Goal: Information Seeking & Learning: Learn about a topic

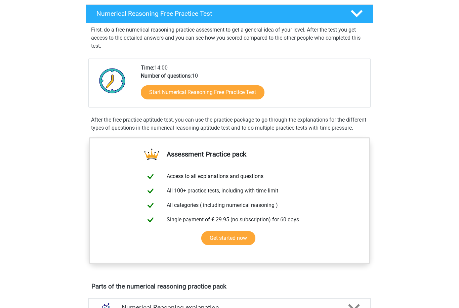
scroll to position [110, 0]
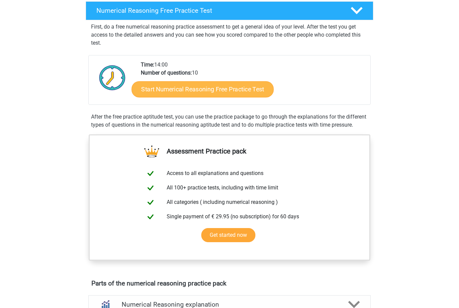
click at [203, 93] on link "Start Numerical Reasoning Free Practice Test" at bounding box center [203, 89] width 142 height 16
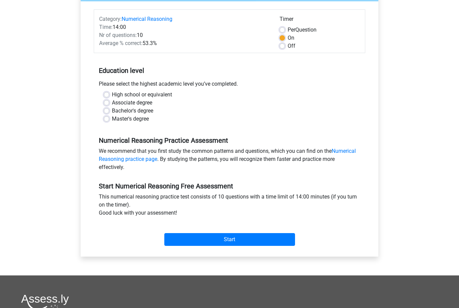
scroll to position [90, 0]
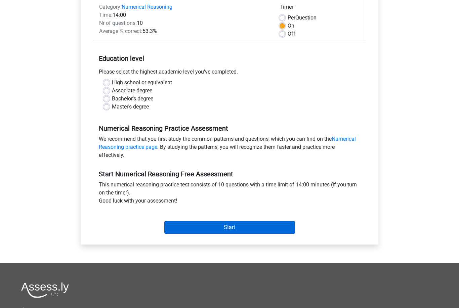
click at [205, 223] on input "Start" at bounding box center [229, 227] width 131 height 13
click at [124, 101] on label "Bachelor's degree" at bounding box center [132, 99] width 41 height 8
click at [109, 101] on input "Bachelor's degree" at bounding box center [106, 98] width 5 height 7
radio input "true"
click at [209, 225] on input "Start" at bounding box center [229, 227] width 131 height 13
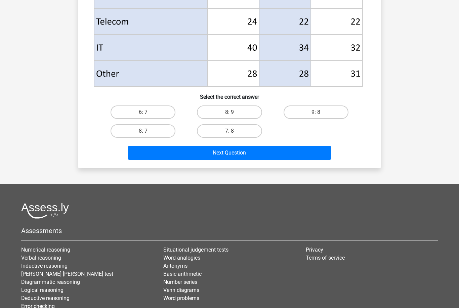
scroll to position [349, 0]
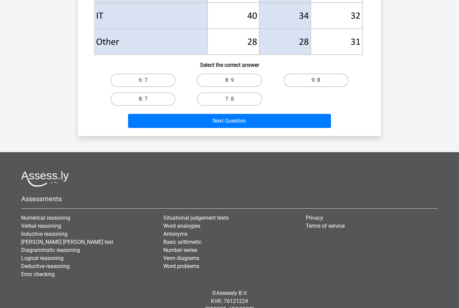
click at [156, 102] on label "8: 7" at bounding box center [143, 98] width 65 height 13
click at [147, 102] on input "8: 7" at bounding box center [145, 101] width 4 height 4
radio input "true"
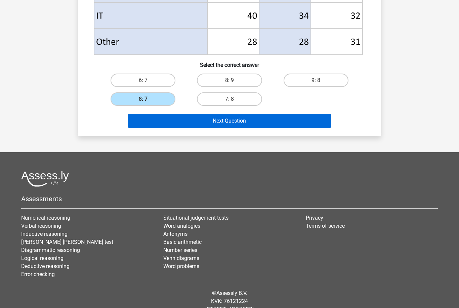
click at [203, 124] on button "Next Question" at bounding box center [229, 121] width 203 height 14
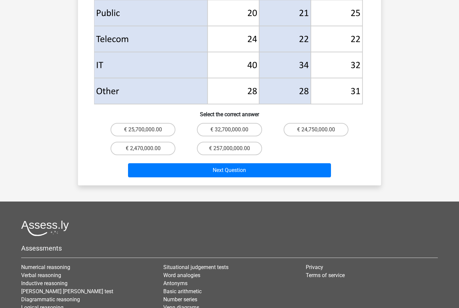
scroll to position [329, 0]
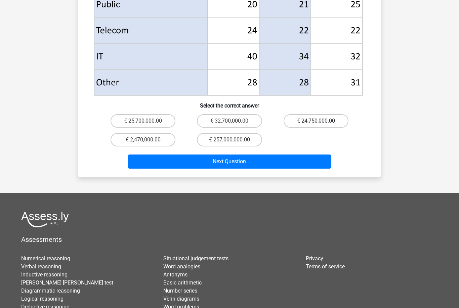
click at [334, 114] on label "€ 24,750,000.00" at bounding box center [315, 120] width 65 height 13
click at [320, 121] on input "€ 24,750,000.00" at bounding box center [318, 123] width 4 height 4
radio input "true"
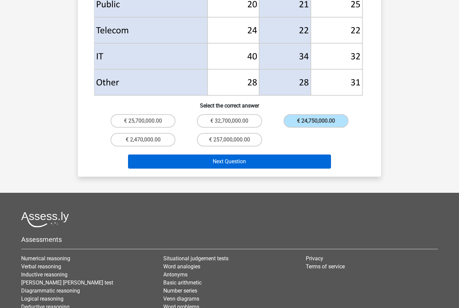
click at [285, 155] on button "Next Question" at bounding box center [229, 162] width 203 height 14
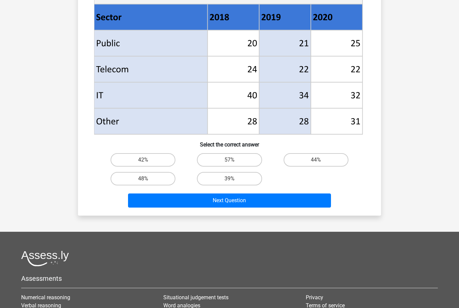
scroll to position [279, 0]
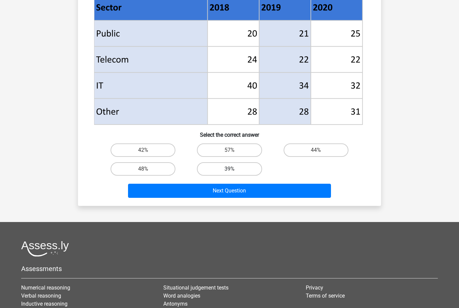
click at [237, 168] on label "39%" at bounding box center [229, 168] width 65 height 13
click at [234, 169] on input "39%" at bounding box center [231, 171] width 4 height 4
radio input "true"
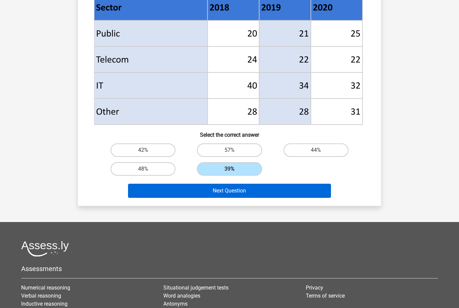
click at [241, 190] on button "Next Question" at bounding box center [229, 191] width 203 height 14
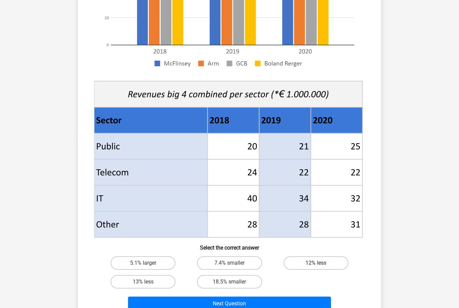
scroll to position [167, 0]
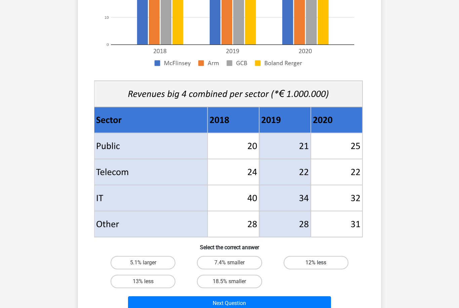
click at [306, 265] on label "12% less" at bounding box center [315, 262] width 65 height 13
click at [316, 265] on input "12% less" at bounding box center [318, 265] width 4 height 4
radio input "true"
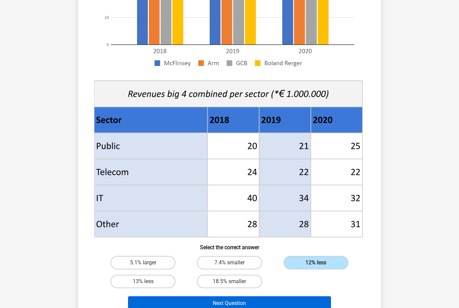
click at [274, 308] on button "Next Question" at bounding box center [229, 303] width 203 height 14
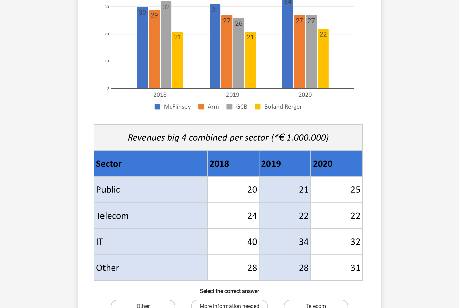
scroll to position [146, 0]
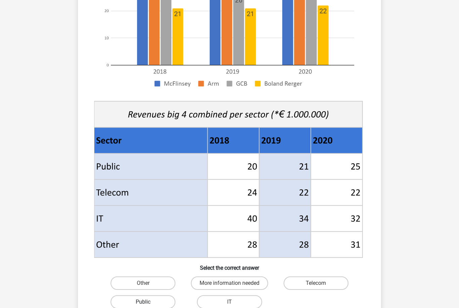
click at [165, 304] on label "Public" at bounding box center [143, 301] width 65 height 13
click at [147, 304] on input "Public" at bounding box center [145, 304] width 4 height 4
radio input "true"
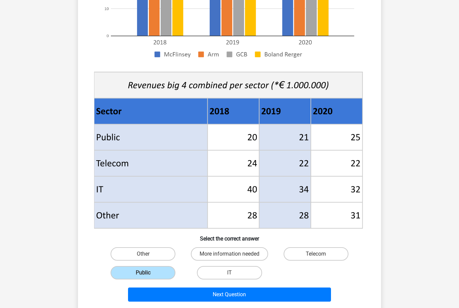
scroll to position [186, 0]
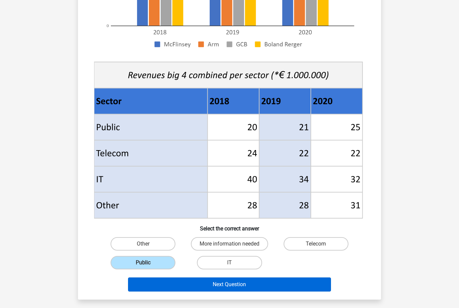
click at [185, 288] on button "Next Question" at bounding box center [229, 284] width 203 height 14
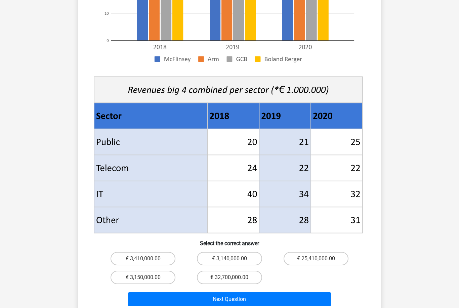
scroll to position [181, 0]
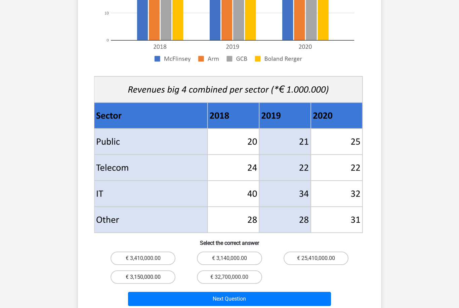
click at [156, 270] on label "€ 3,150,000.00" at bounding box center [143, 276] width 65 height 13
click at [147, 277] on input "€ 3,150,000.00" at bounding box center [145, 279] width 4 height 4
radio input "true"
click at [210, 252] on label "€ 3,140,000.00" at bounding box center [229, 258] width 65 height 13
click at [229, 258] on input "€ 3,140,000.00" at bounding box center [231, 260] width 4 height 4
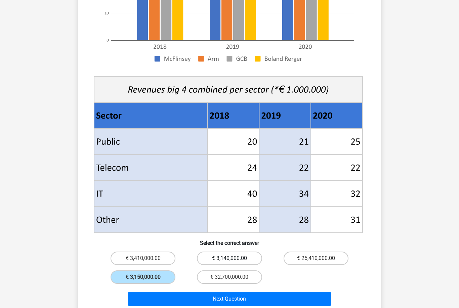
radio input "true"
click at [212, 308] on div "Register Nederlands English" at bounding box center [229, 163] width 459 height 689
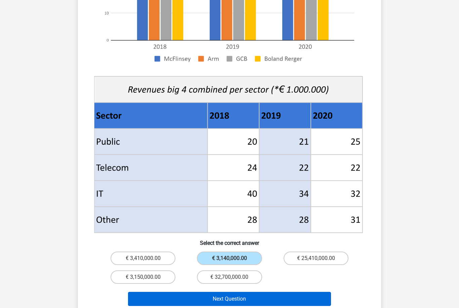
click at [210, 293] on button "Next Question" at bounding box center [229, 299] width 203 height 14
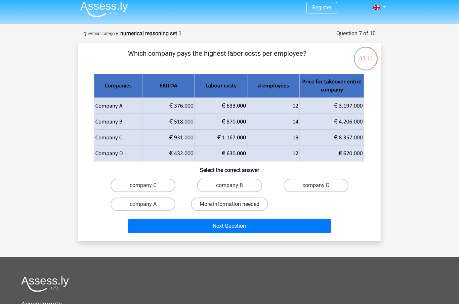
scroll to position [0, 0]
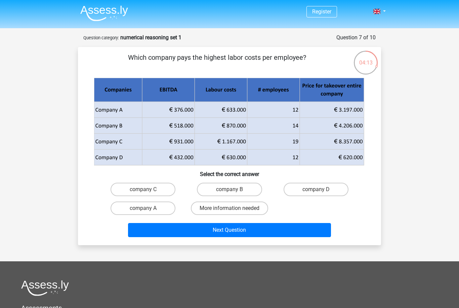
click at [232, 190] on input "company B" at bounding box center [231, 191] width 4 height 4
radio input "true"
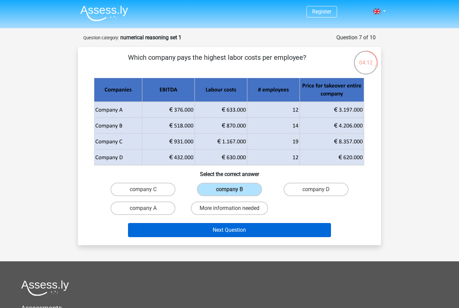
click at [238, 231] on button "Next Question" at bounding box center [229, 230] width 203 height 14
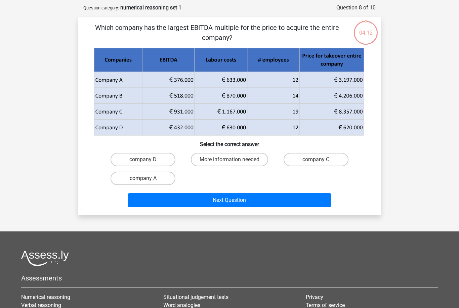
scroll to position [34, 0]
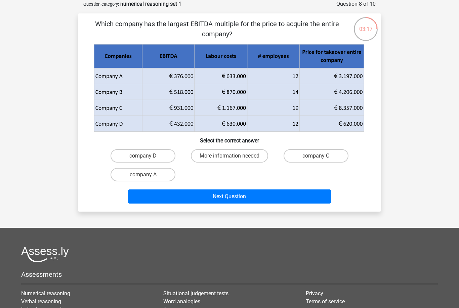
click at [316, 160] on input "company C" at bounding box center [318, 158] width 4 height 4
radio input "true"
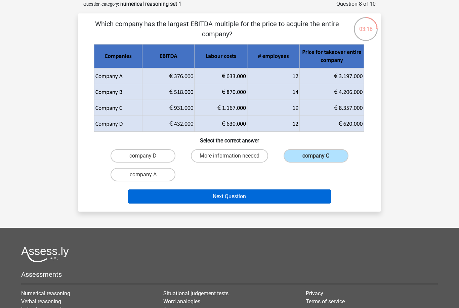
click at [279, 203] on button "Next Question" at bounding box center [229, 196] width 203 height 14
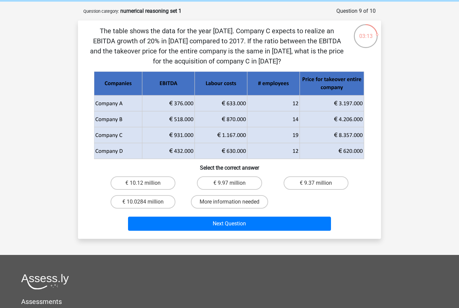
scroll to position [25, 0]
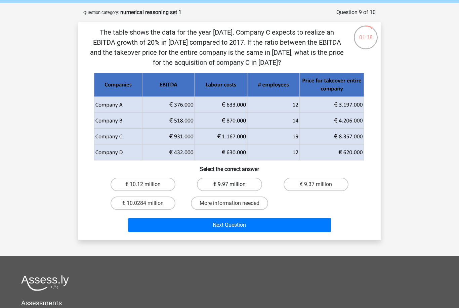
click at [243, 186] on label "€ 9.97 million" at bounding box center [229, 184] width 65 height 13
click at [234, 186] on input "€ 9.97 million" at bounding box center [231, 186] width 4 height 4
radio input "true"
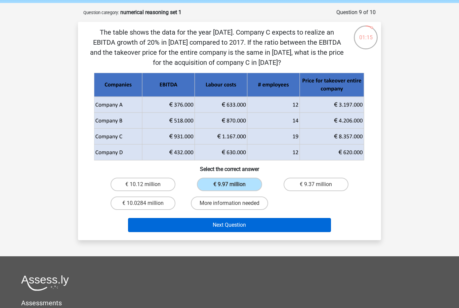
click at [246, 224] on button "Next Question" at bounding box center [229, 225] width 203 height 14
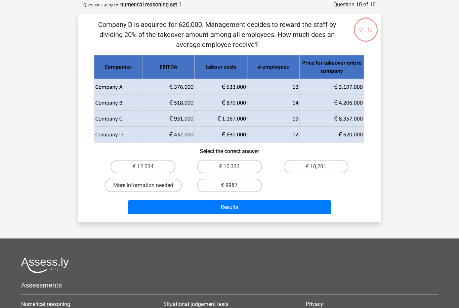
scroll to position [34, 0]
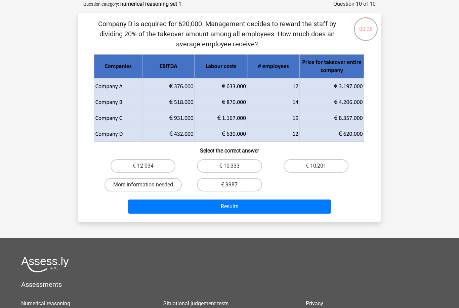
click at [224, 165] on label "€ 10,333" at bounding box center [229, 165] width 65 height 13
click at [229, 166] on input "€ 10,333" at bounding box center [231, 168] width 4 height 4
radio input "true"
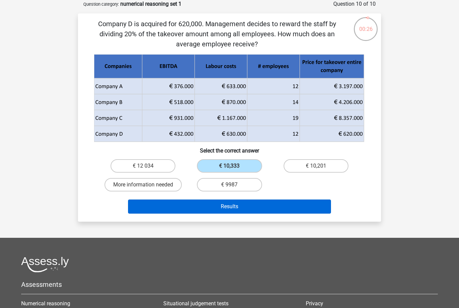
click at [230, 205] on button "Results" at bounding box center [229, 207] width 203 height 14
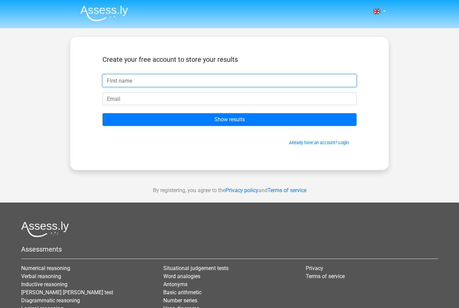
type input "[PERSON_NAME]"
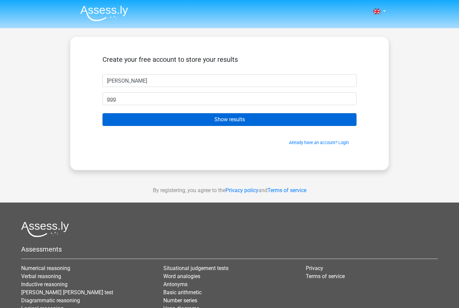
click at [265, 121] on input "Show results" at bounding box center [229, 119] width 254 height 13
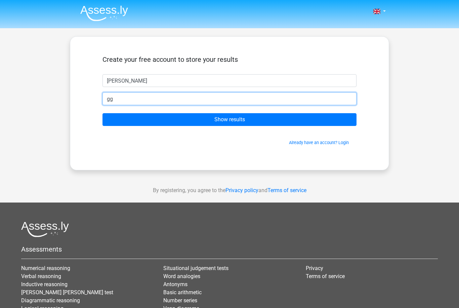
type input "g"
type input "lashdown46@gmail.com"
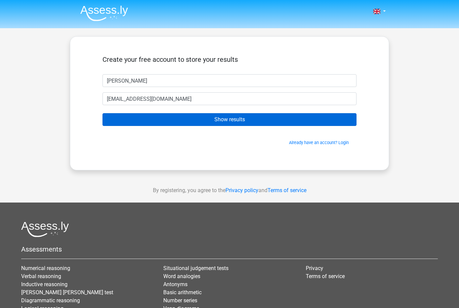
click at [241, 122] on input "Show results" at bounding box center [229, 119] width 254 height 13
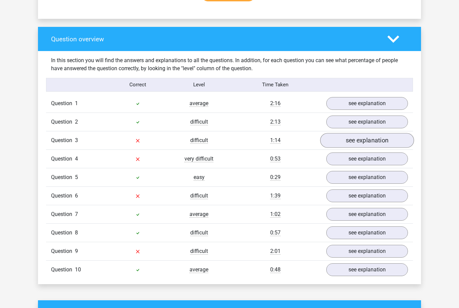
scroll to position [471, 0]
click at [340, 143] on link "see explanation" at bounding box center [367, 140] width 94 height 15
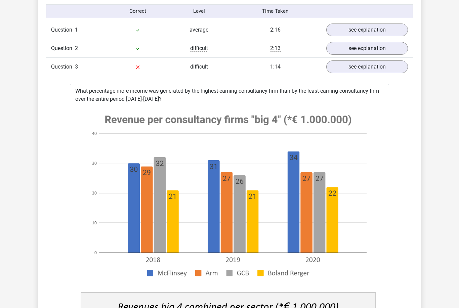
scroll to position [540, 0]
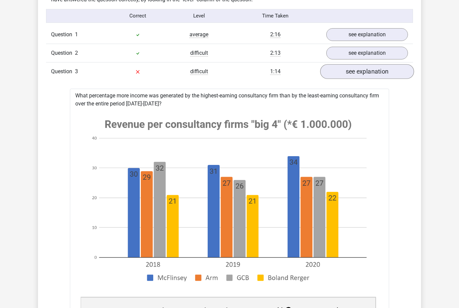
click at [356, 77] on link "see explanation" at bounding box center [367, 71] width 94 height 15
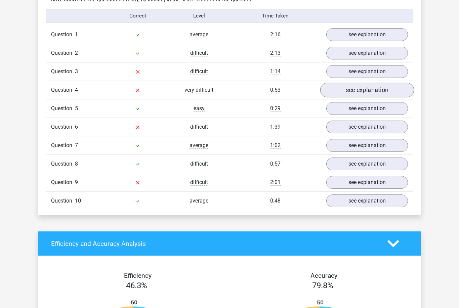
click at [358, 92] on link "see explanation" at bounding box center [367, 90] width 94 height 15
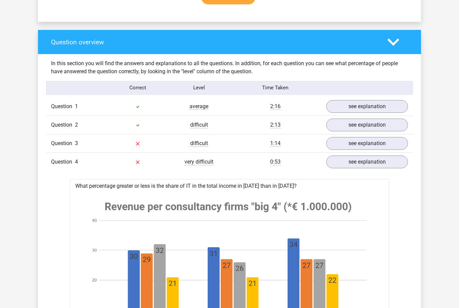
scroll to position [452, 0]
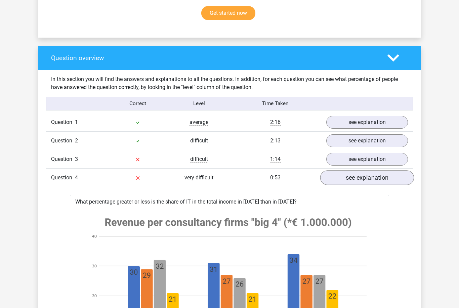
click at [339, 183] on link "see explanation" at bounding box center [367, 177] width 94 height 15
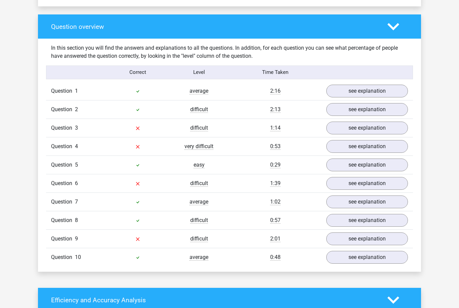
scroll to position [491, 0]
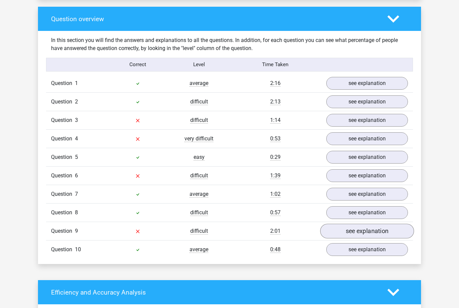
click at [349, 236] on link "see explanation" at bounding box center [367, 231] width 94 height 15
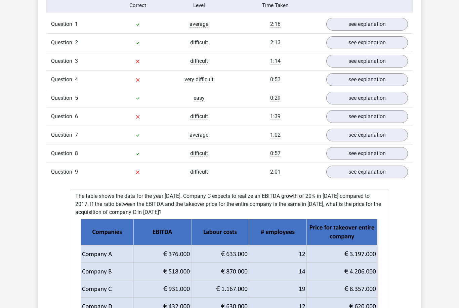
scroll to position [549, 0]
